Goal: Obtain resource: Download file/media

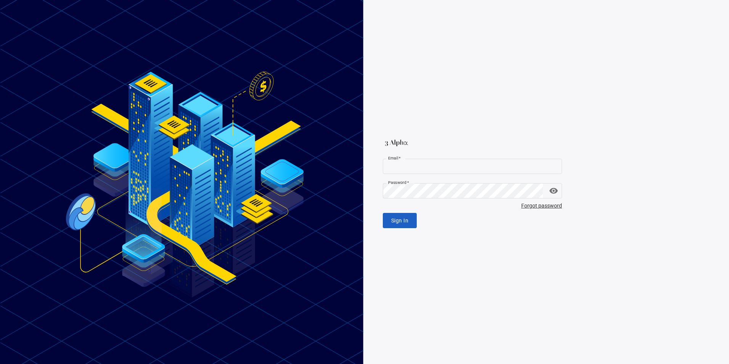
click at [408, 171] on input "Email   *" at bounding box center [472, 166] width 179 height 15
paste input "**********"
type input "**********"
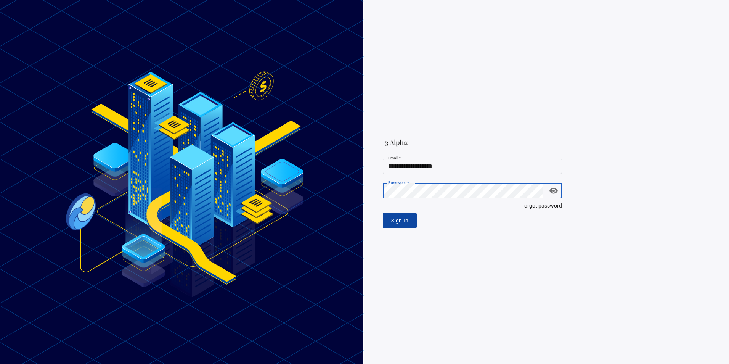
click at [408, 219] on span "Sign In" at bounding box center [399, 221] width 17 height 10
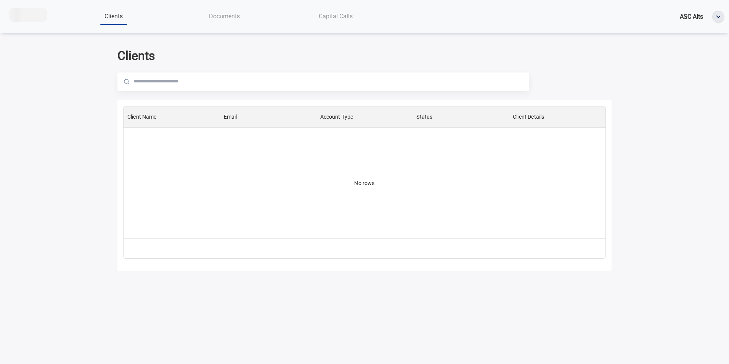
scroll to position [126, 476]
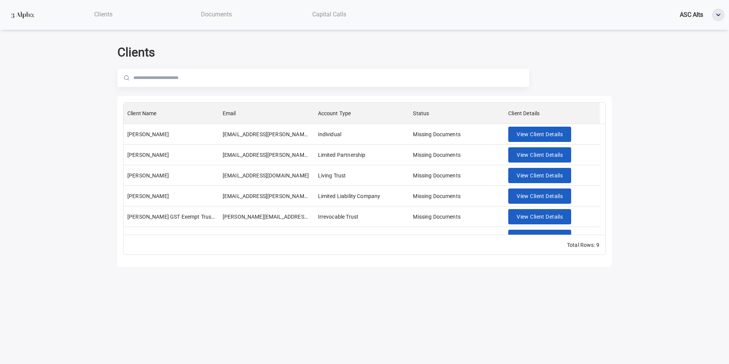
click at [215, 21] on div "Documents" at bounding box center [216, 14] width 113 height 16
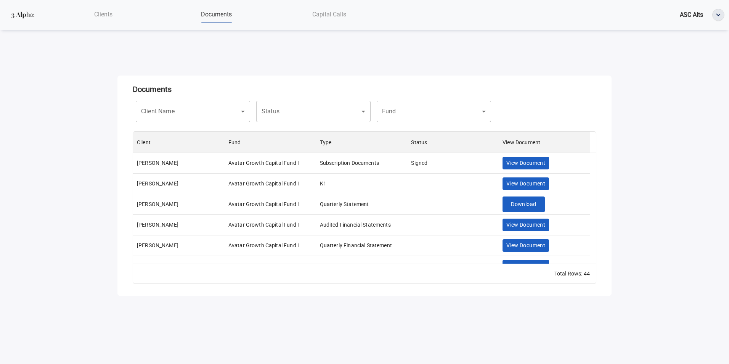
click at [330, 16] on span "Capital Calls" at bounding box center [329, 14] width 34 height 7
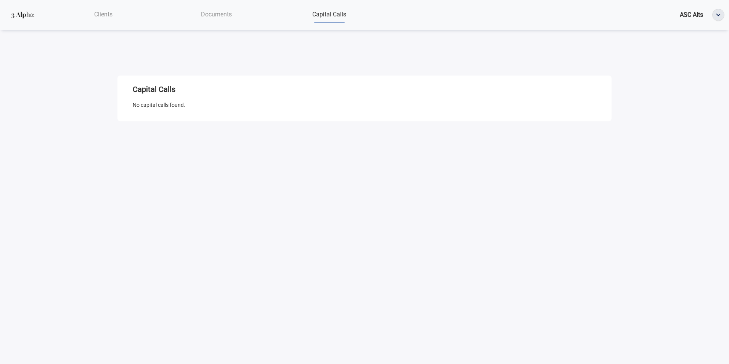
click at [221, 13] on span "Documents" at bounding box center [216, 14] width 31 height 7
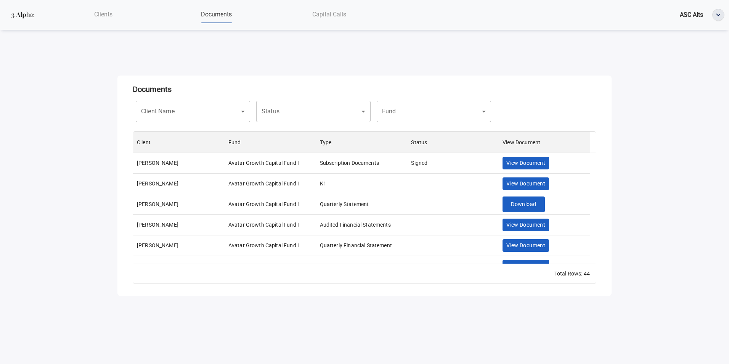
scroll to position [126, 457]
click at [332, 109] on body "Clients Documents Capital Calls ASC Alts Documents Client Name ​ Client Name St…" at bounding box center [364, 182] width 729 height 364
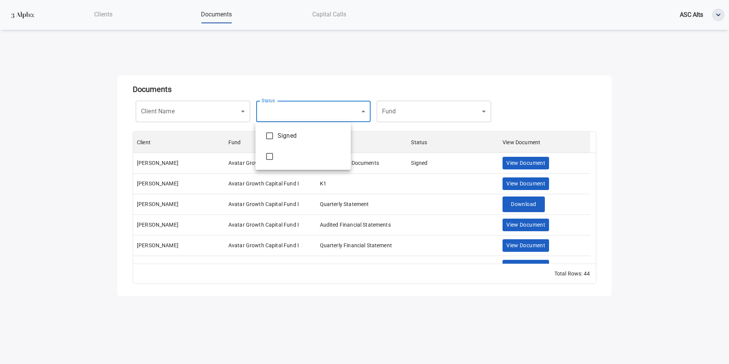
click at [423, 108] on div at bounding box center [364, 182] width 729 height 364
click at [441, 112] on body "Clients Documents Capital Calls ASC Alts Documents Client Name ​ Client Name St…" at bounding box center [364, 182] width 729 height 364
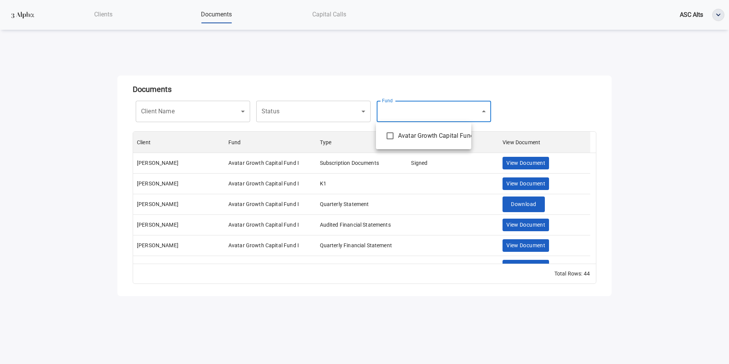
click at [212, 109] on div at bounding box center [364, 182] width 729 height 364
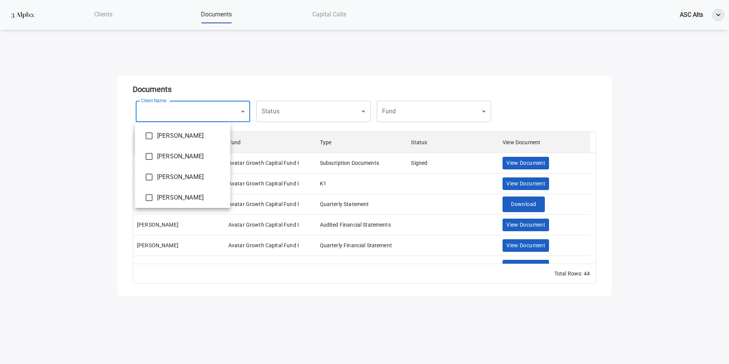
click at [217, 110] on body "Clients Documents Capital Calls ASC Alts Documents Client Name ​ Client Name St…" at bounding box center [364, 182] width 729 height 364
click at [217, 110] on div at bounding box center [364, 182] width 729 height 364
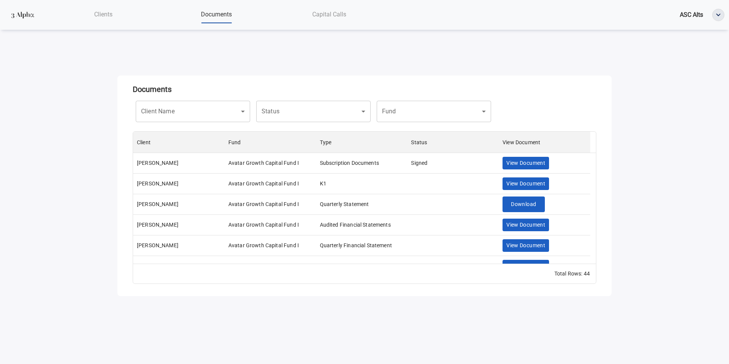
click at [381, 326] on body "Clients Documents Capital Calls ASC Alts Documents Client Name ​ Client Name St…" at bounding box center [364, 182] width 729 height 364
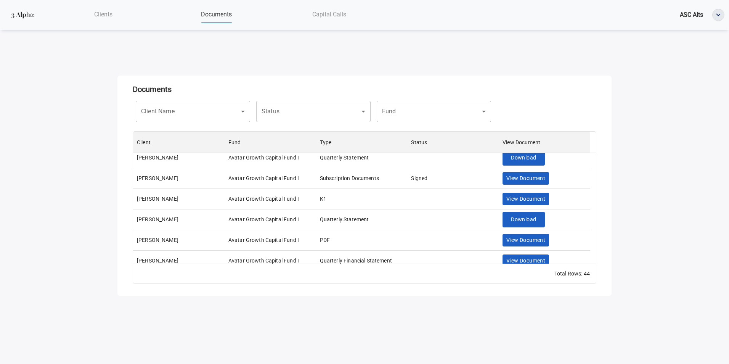
scroll to position [0, 0]
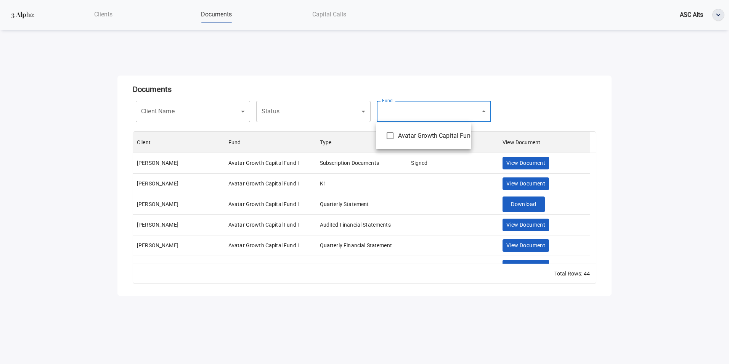
click at [410, 114] on body "Clients Documents Capital Calls ASC Alts Documents Client Name ​ Client Name St…" at bounding box center [364, 182] width 729 height 364
click at [293, 114] on div at bounding box center [364, 182] width 729 height 364
click at [298, 112] on body "Clients Documents Capital Calls ASC Alts Documents Client Name ​ Client Name St…" at bounding box center [364, 182] width 729 height 364
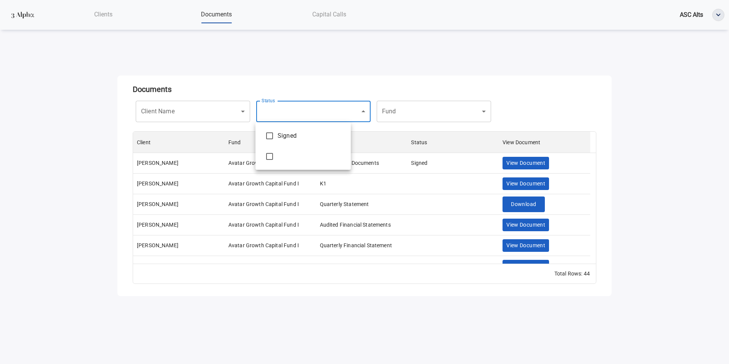
click at [182, 113] on div at bounding box center [364, 182] width 729 height 364
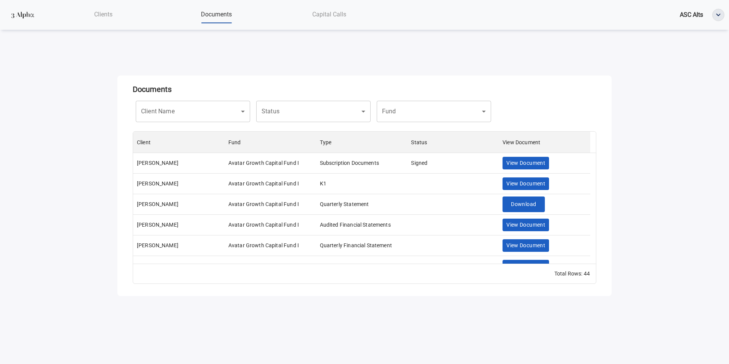
click at [190, 113] on body "Clients Documents Capital Calls ASC Alts Documents Client Name ​ Client Name St…" at bounding box center [364, 182] width 729 height 364
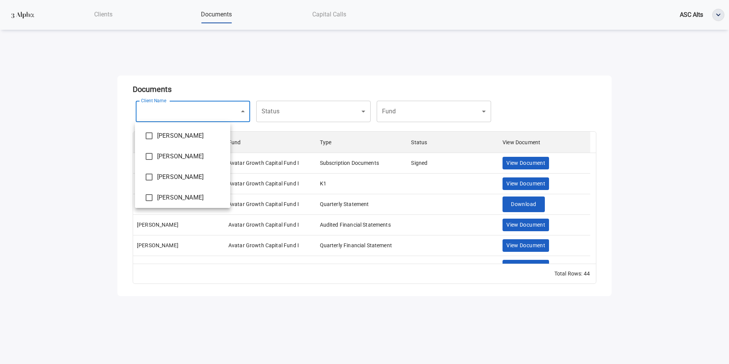
scroll to position [106, 0]
click at [240, 319] on div at bounding box center [364, 182] width 729 height 364
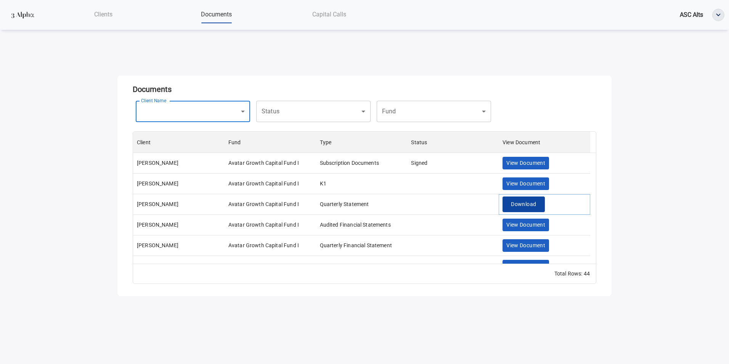
click at [521, 206] on span "Download" at bounding box center [523, 204] width 25 height 10
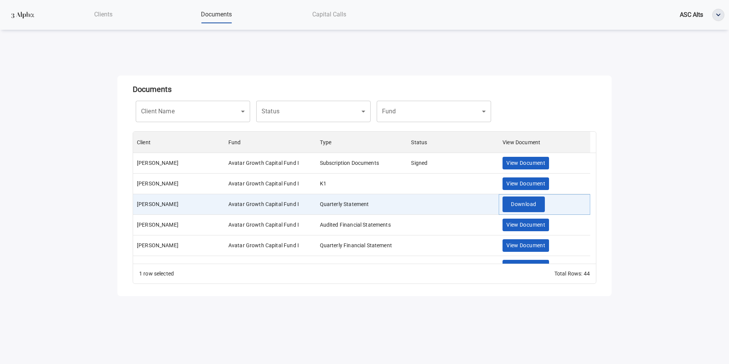
scroll to position [15, 0]
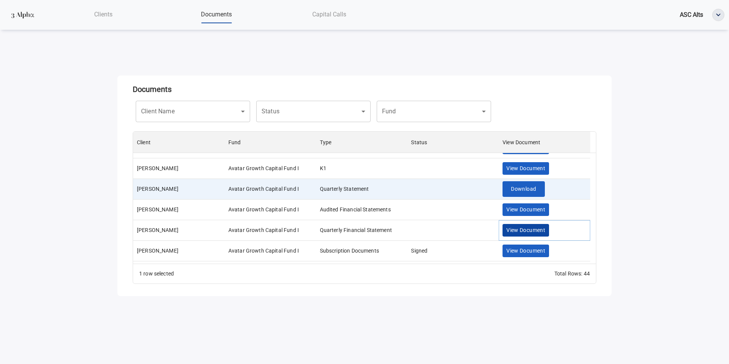
click at [527, 230] on span "View Document" at bounding box center [525, 230] width 39 height 10
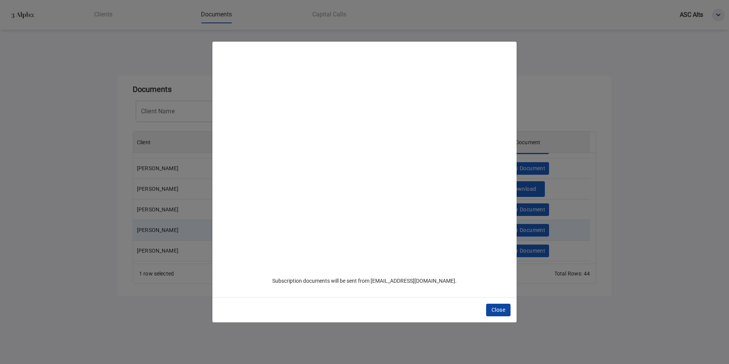
click at [501, 305] on button "Close" at bounding box center [498, 310] width 24 height 13
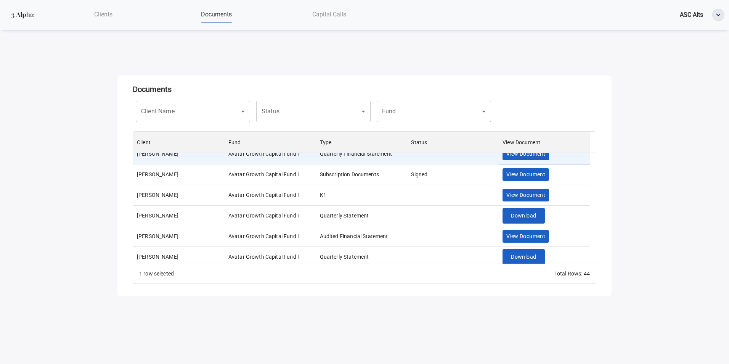
scroll to position [107, 0]
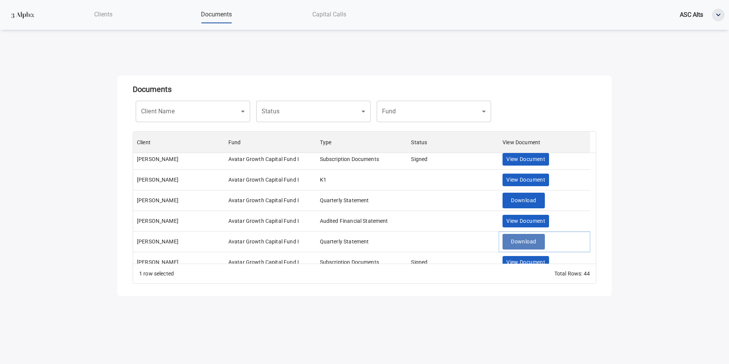
click at [528, 240] on span "Download" at bounding box center [523, 242] width 25 height 10
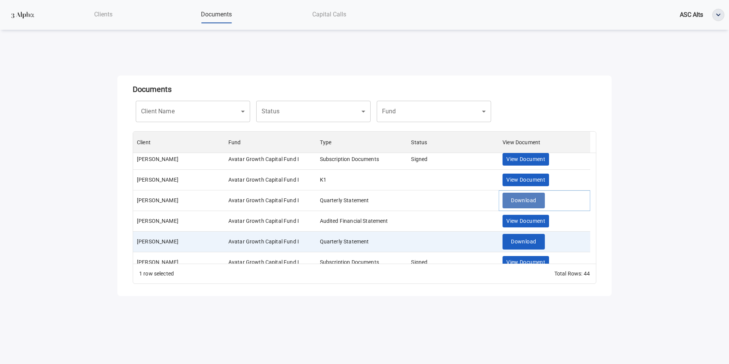
click at [531, 202] on span "Download" at bounding box center [523, 201] width 25 height 10
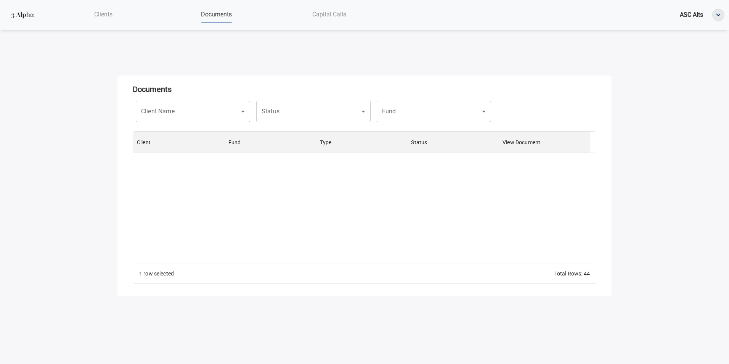
scroll to position [796, 0]
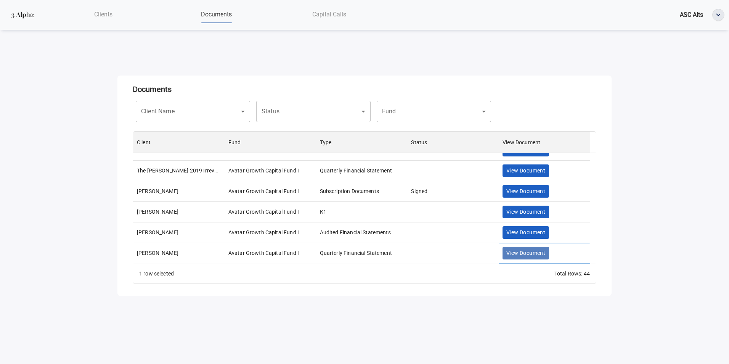
click at [530, 253] on span "View Document" at bounding box center [525, 253] width 39 height 10
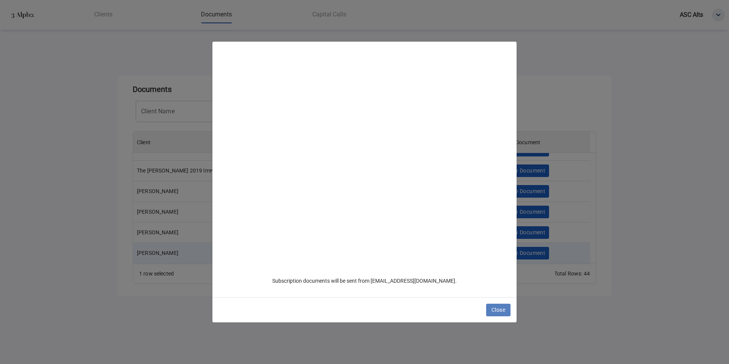
click at [504, 306] on span "Close" at bounding box center [499, 310] width 14 height 10
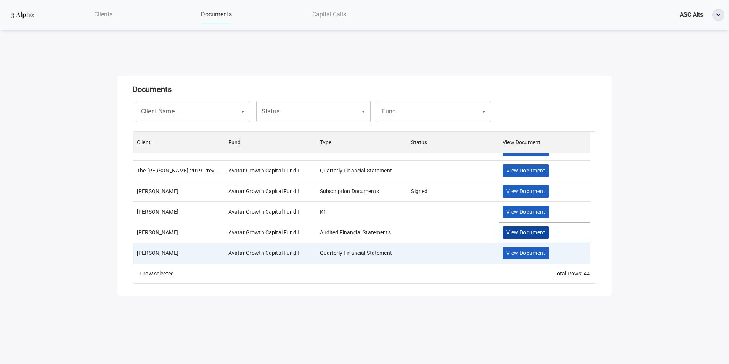
click at [529, 231] on span "View Document" at bounding box center [525, 233] width 39 height 10
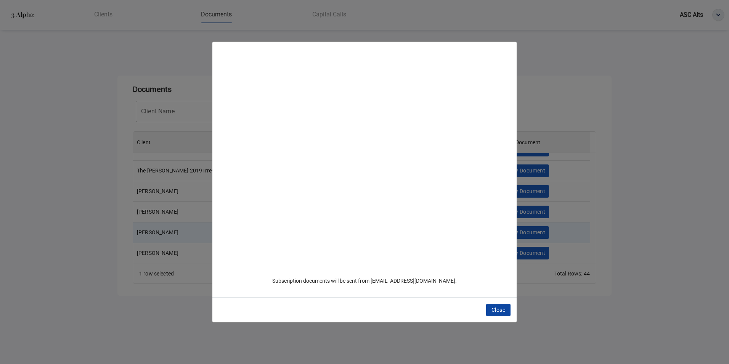
click at [505, 310] on span "Close" at bounding box center [499, 310] width 14 height 10
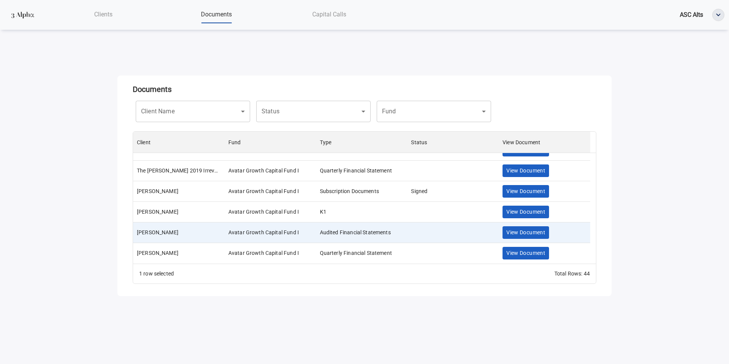
click at [531, 211] on div "Close" at bounding box center [364, 182] width 729 height 364
click at [519, 210] on div "Close" at bounding box center [364, 182] width 729 height 364
click at [525, 190] on div "Close" at bounding box center [364, 182] width 729 height 364
drag, startPoint x: 593, startPoint y: 251, endPoint x: 592, endPoint y: 240, distance: 11.1
click at [592, 240] on div "Close" at bounding box center [364, 182] width 729 height 364
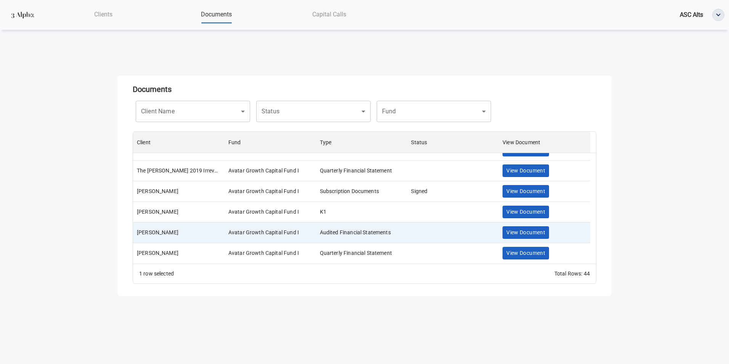
click at [334, 114] on div "Close" at bounding box center [364, 182] width 729 height 364
click at [107, 19] on div "Close" at bounding box center [364, 182] width 729 height 364
click at [106, 17] on div "Close" at bounding box center [364, 182] width 729 height 364
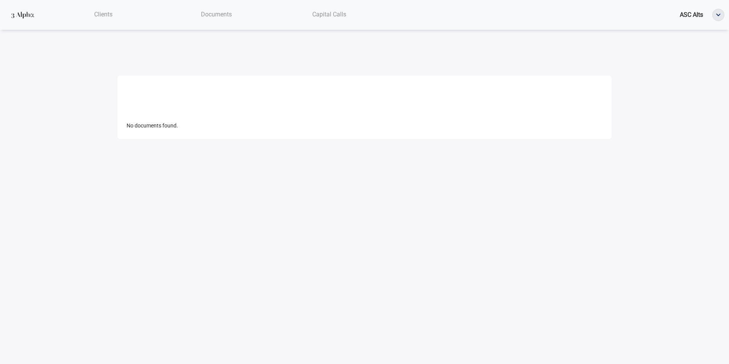
click at [101, 13] on span "Clients" at bounding box center [103, 14] width 18 height 7
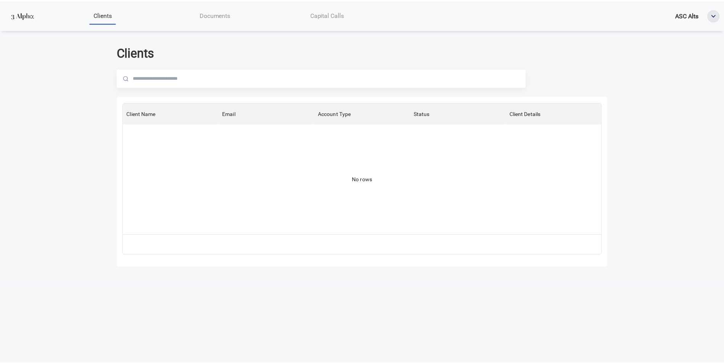
scroll to position [126, 476]
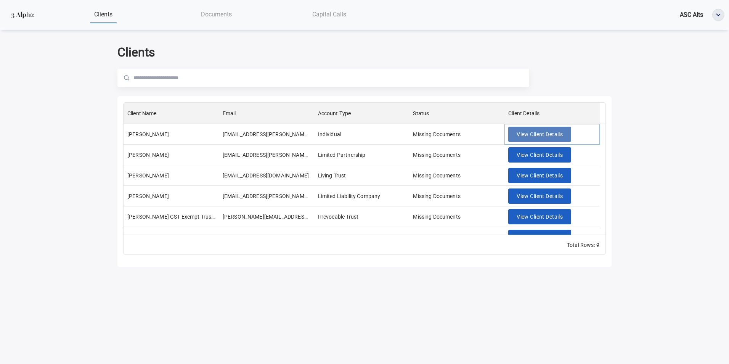
click at [531, 132] on span "View Client Details" at bounding box center [540, 135] width 46 height 10
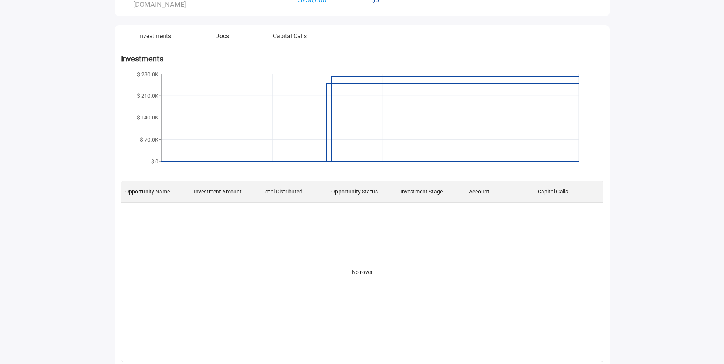
scroll to position [38, 0]
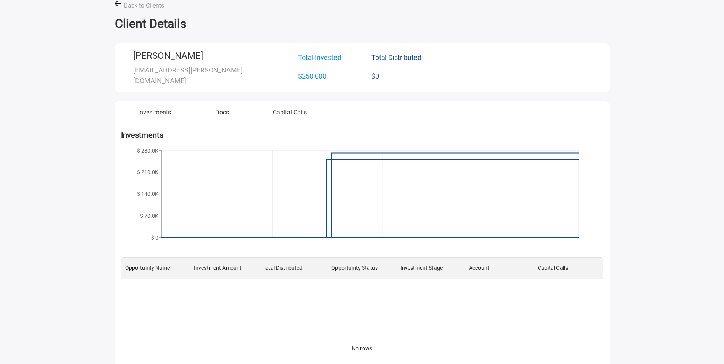
click at [228, 112] on button "Docs" at bounding box center [222, 116] width 68 height 16
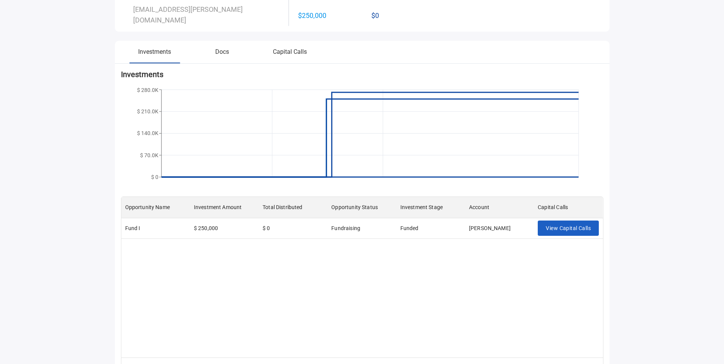
scroll to position [0, 0]
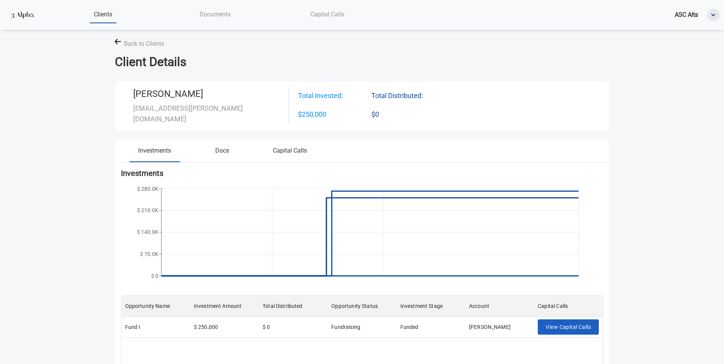
click at [226, 150] on button "Docs" at bounding box center [222, 154] width 68 height 16
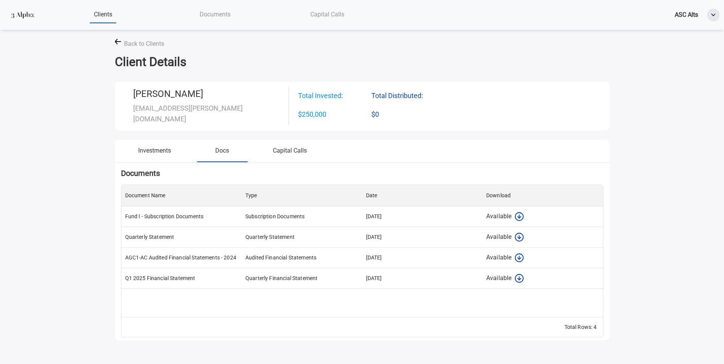
scroll to position [23, 0]
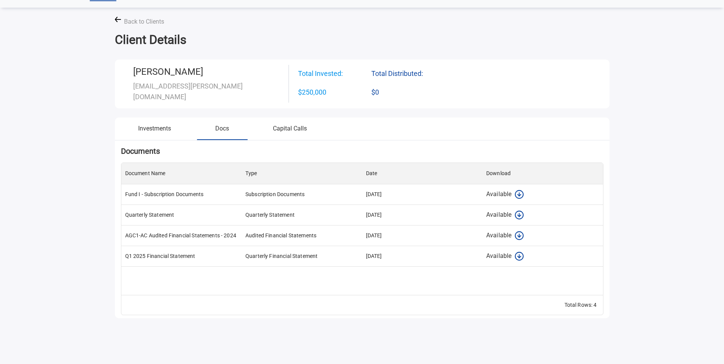
click at [517, 256] on img at bounding box center [519, 256] width 10 height 10
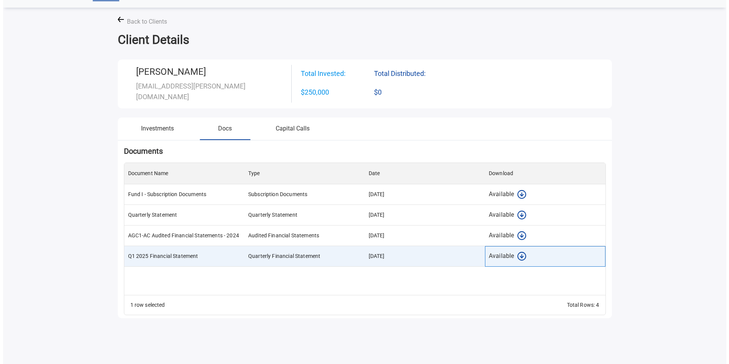
scroll to position [0, 0]
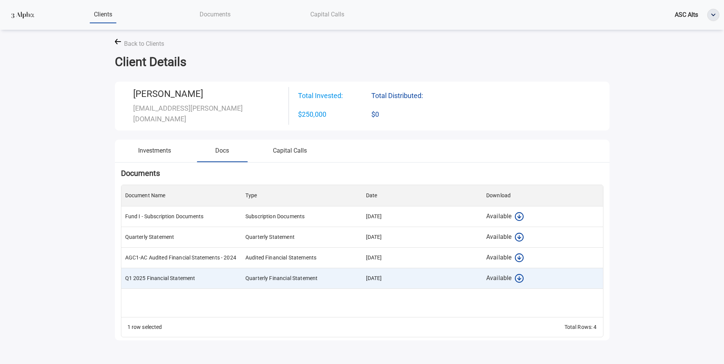
click at [687, 11] on span "ASC Alts" at bounding box center [685, 14] width 23 height 7
click at [711, 14] on img "button" at bounding box center [712, 14] width 11 height 11
click at [21, 11] on img at bounding box center [22, 15] width 27 height 14
click at [15, 16] on img at bounding box center [22, 15] width 27 height 14
click at [100, 14] on span "Clients" at bounding box center [103, 14] width 18 height 7
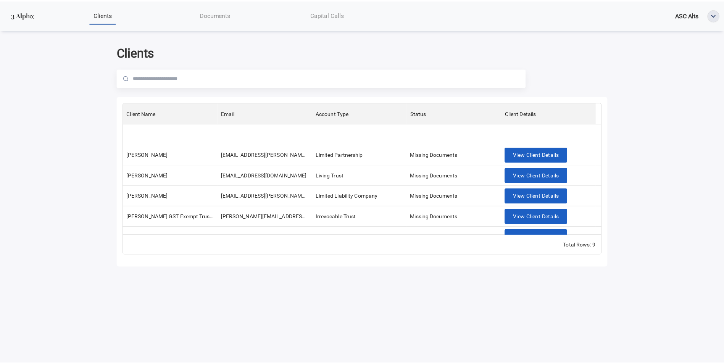
scroll to position [75, 0]
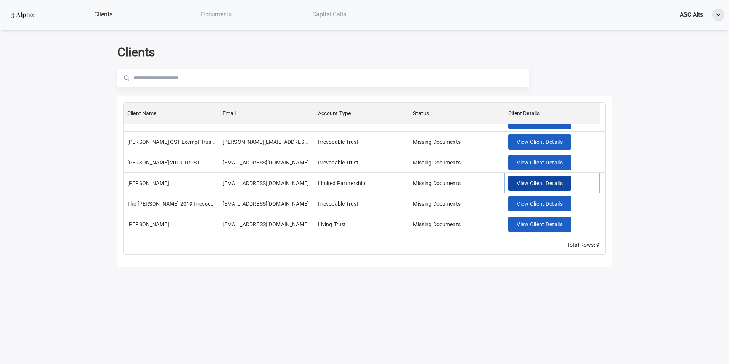
click at [543, 185] on span "View Client Details" at bounding box center [540, 183] width 46 height 10
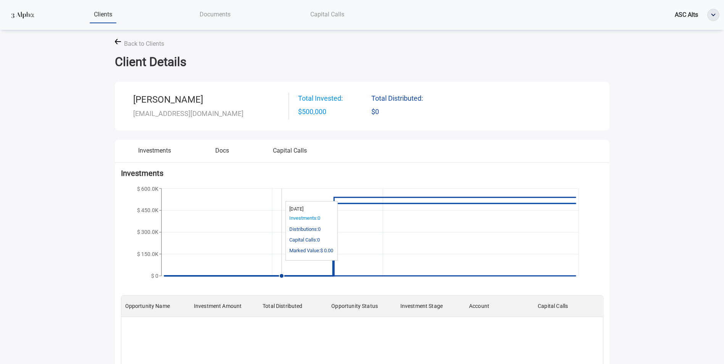
scroll to position [114, 0]
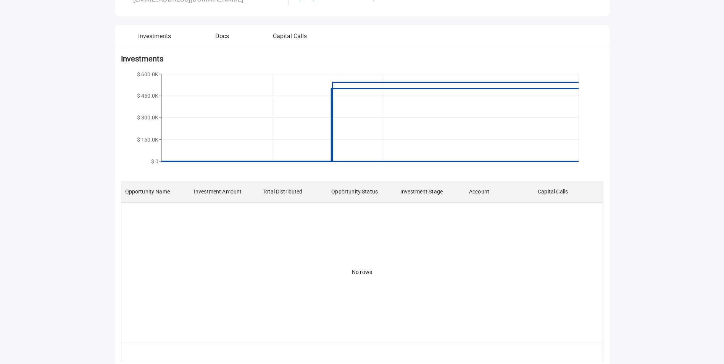
click at [211, 194] on div "Investment Amount" at bounding box center [218, 191] width 48 height 21
click at [288, 192] on div "Total Distributed" at bounding box center [282, 191] width 40 height 21
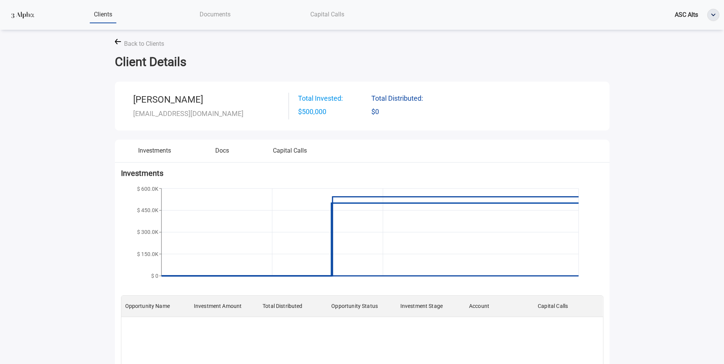
click at [225, 149] on button "Docs" at bounding box center [222, 154] width 68 height 16
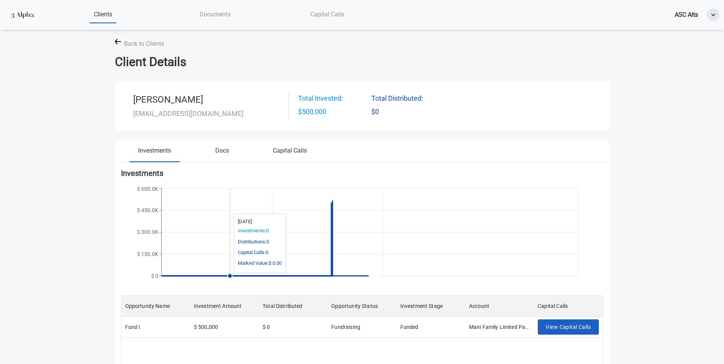
scroll to position [153, 0]
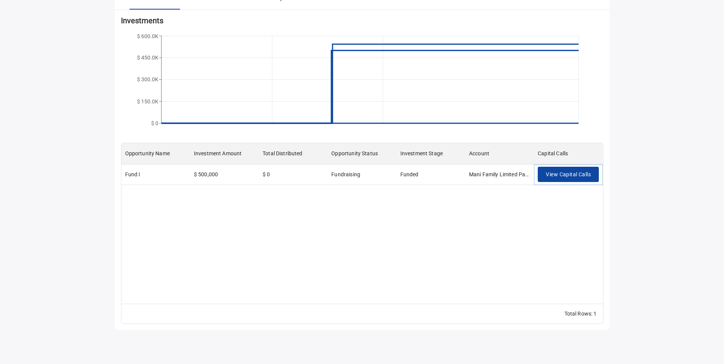
click at [560, 176] on span "View Capital Calls" at bounding box center [567, 175] width 45 height 10
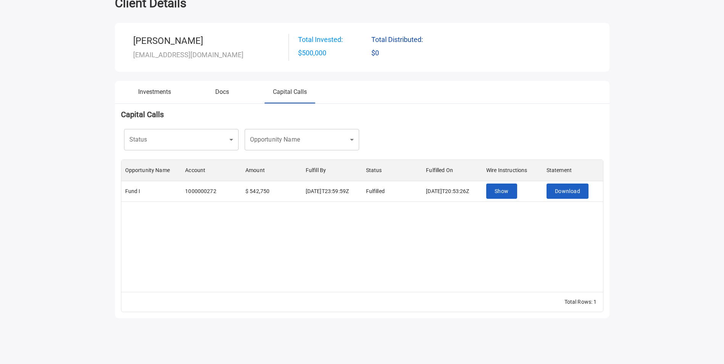
scroll to position [0, 0]
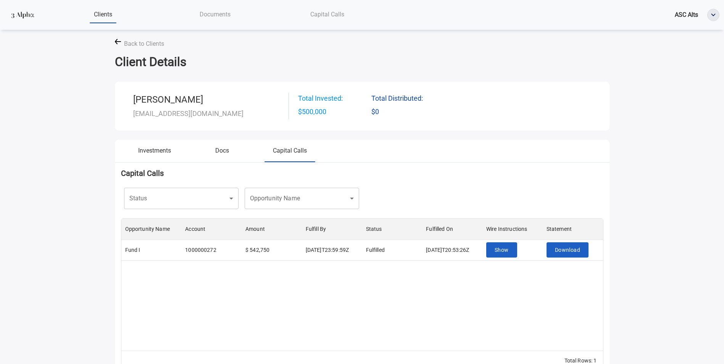
click at [221, 157] on button "Docs" at bounding box center [222, 154] width 68 height 16
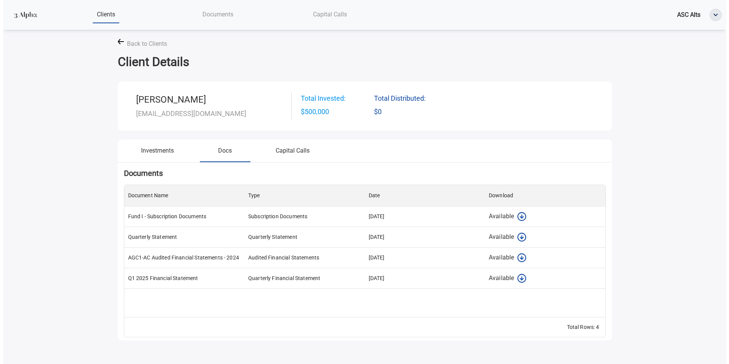
scroll to position [126, 476]
click at [331, 14] on span "Capital Calls" at bounding box center [327, 14] width 34 height 7
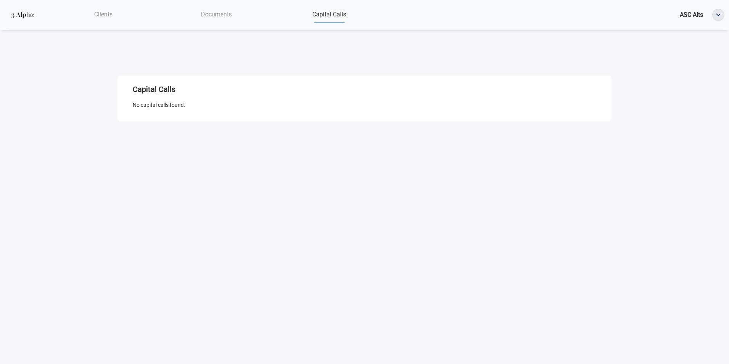
click at [221, 15] on span "Documents" at bounding box center [216, 14] width 31 height 7
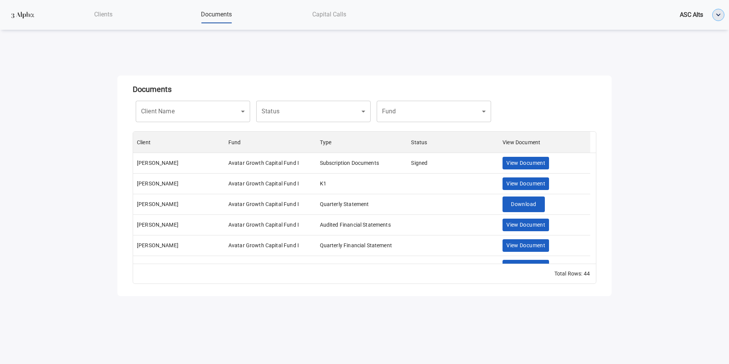
scroll to position [126, 457]
click at [717, 16] on img "button" at bounding box center [718, 14] width 11 height 11
click at [584, 52] on div "Documents Client Name ​ Client Name Status ​ Status Fund ​ Fund Client Fund Typ…" at bounding box center [364, 172] width 503 height 248
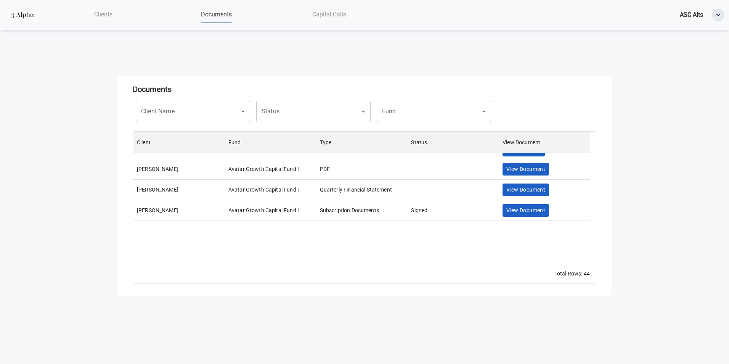
scroll to position [71, 0]
